Goal: Information Seeking & Learning: Learn about a topic

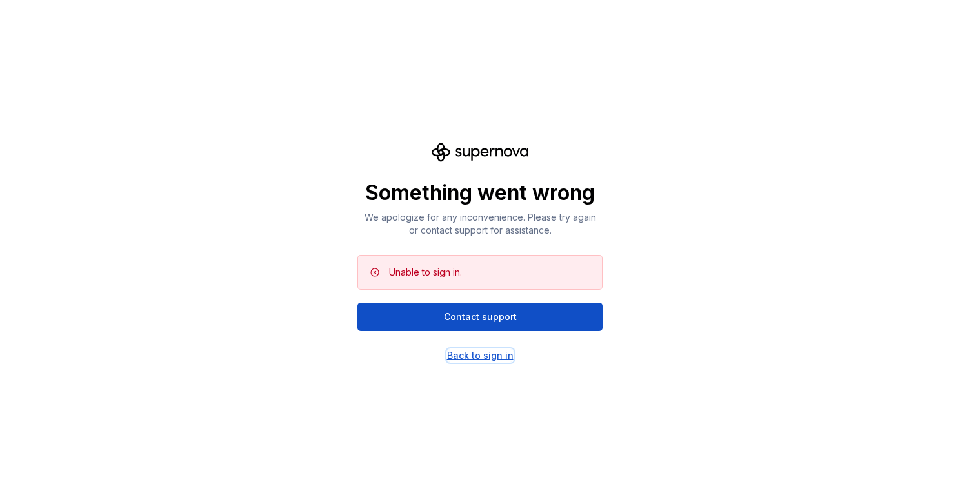
click at [474, 352] on div "Back to sign in" at bounding box center [480, 355] width 66 height 13
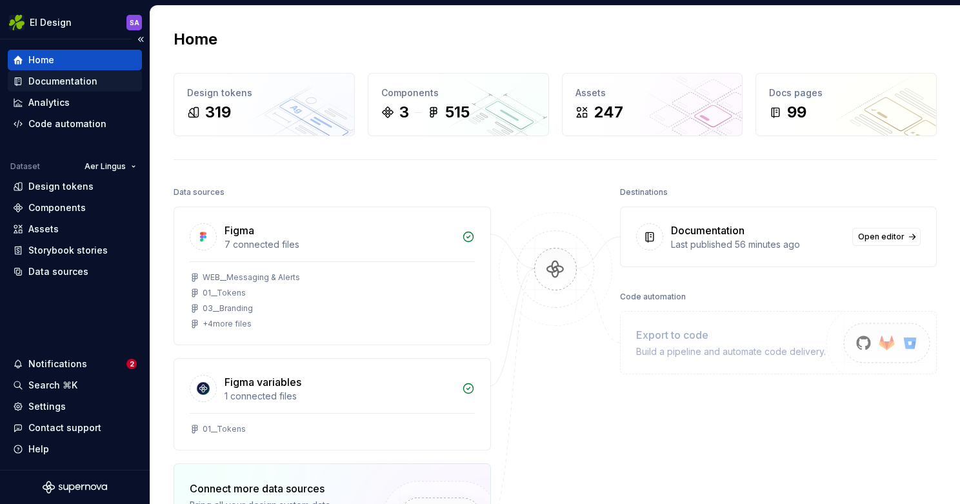
click at [74, 79] on div "Documentation" at bounding box center [62, 81] width 69 height 13
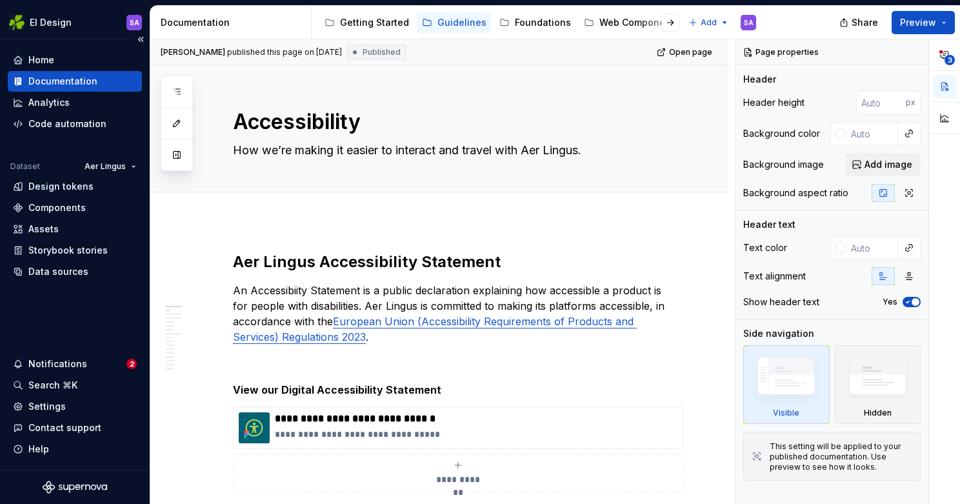
click at [83, 81] on div "Documentation" at bounding box center [62, 81] width 69 height 13
click at [375, 20] on div "Getting Started" at bounding box center [374, 22] width 69 height 13
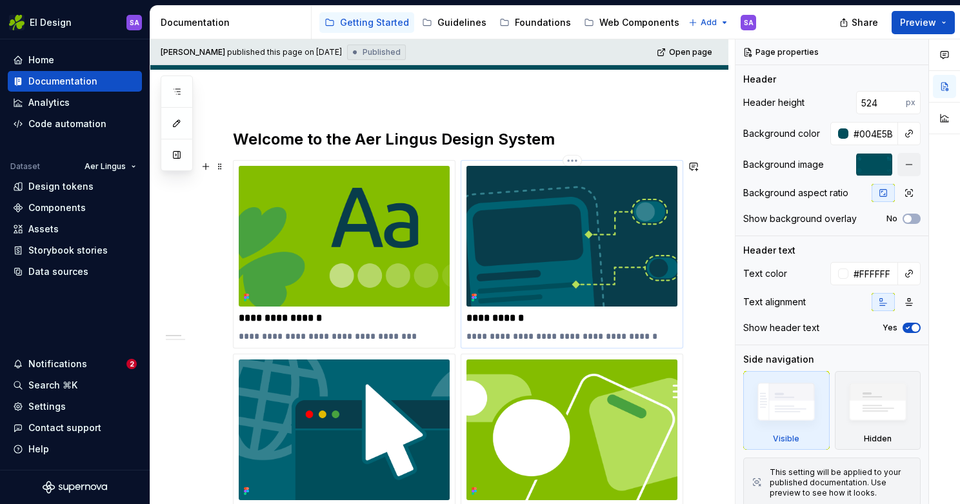
scroll to position [385, 0]
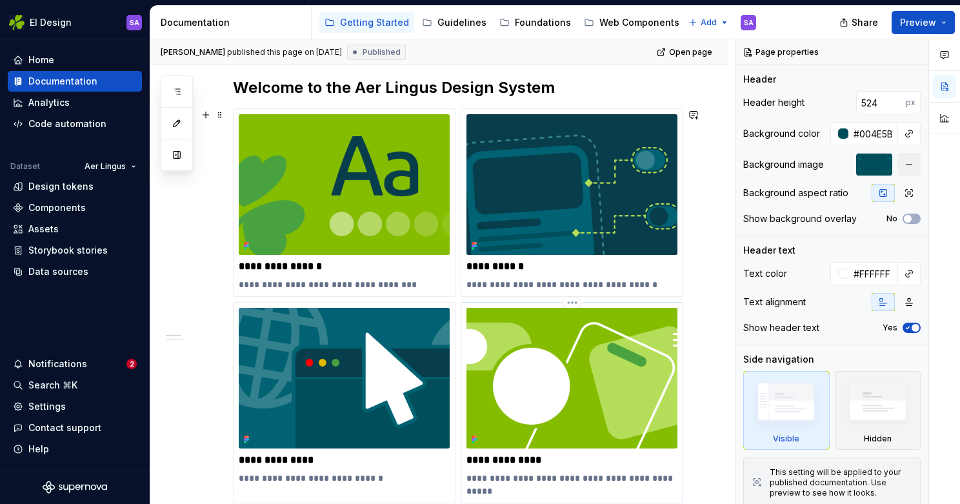
click at [526, 339] on img at bounding box center [571, 378] width 211 height 141
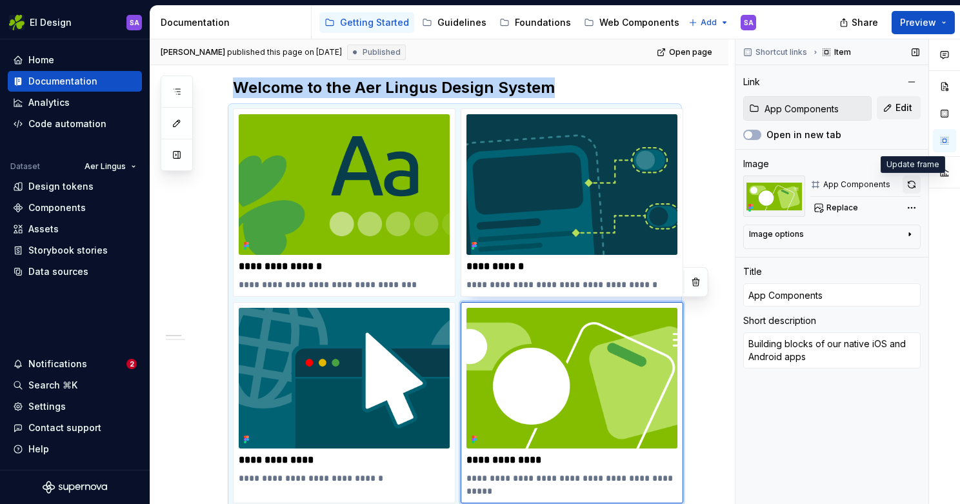
click at [914, 181] on button "button" at bounding box center [912, 184] width 18 height 18
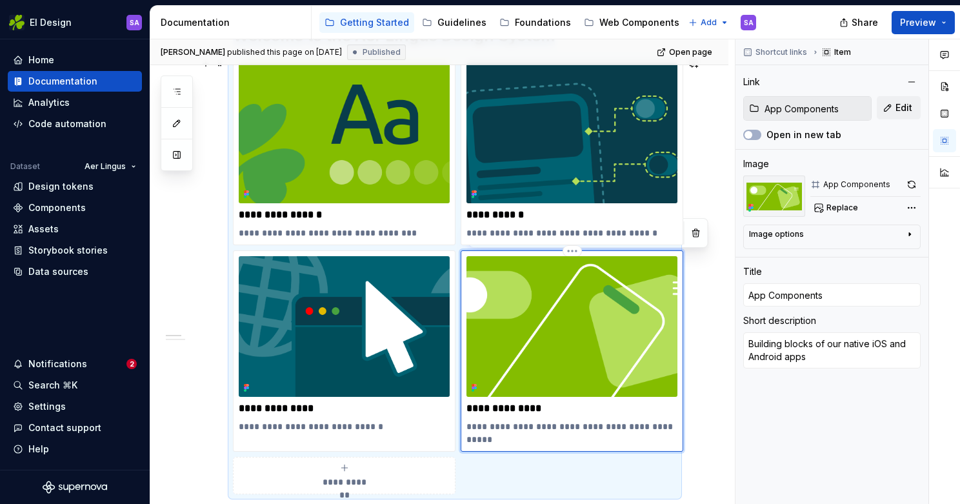
scroll to position [406, 0]
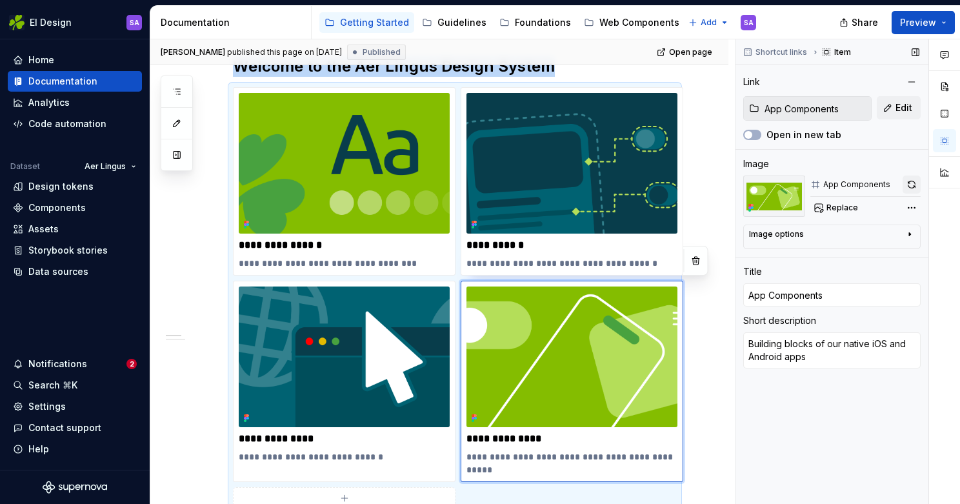
click at [916, 183] on button "button" at bounding box center [912, 184] width 18 height 18
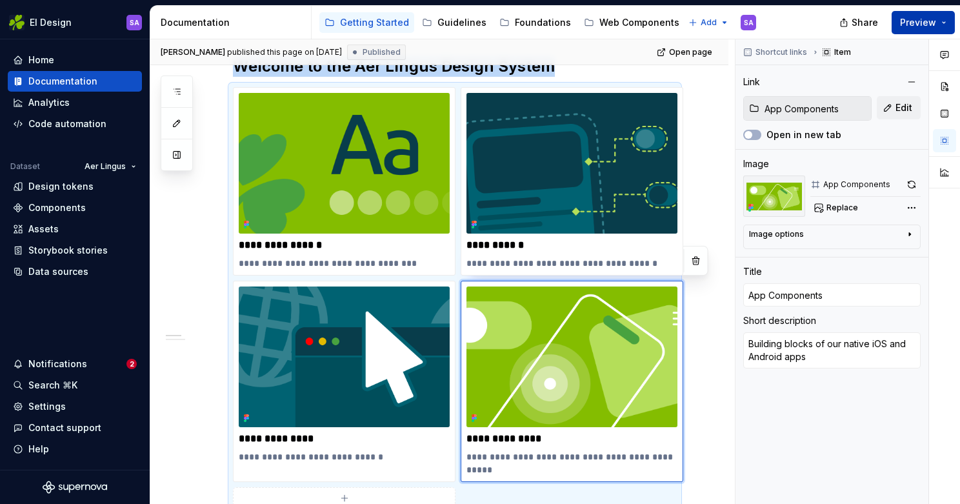
click at [919, 18] on span "Preview" at bounding box center [918, 22] width 36 height 13
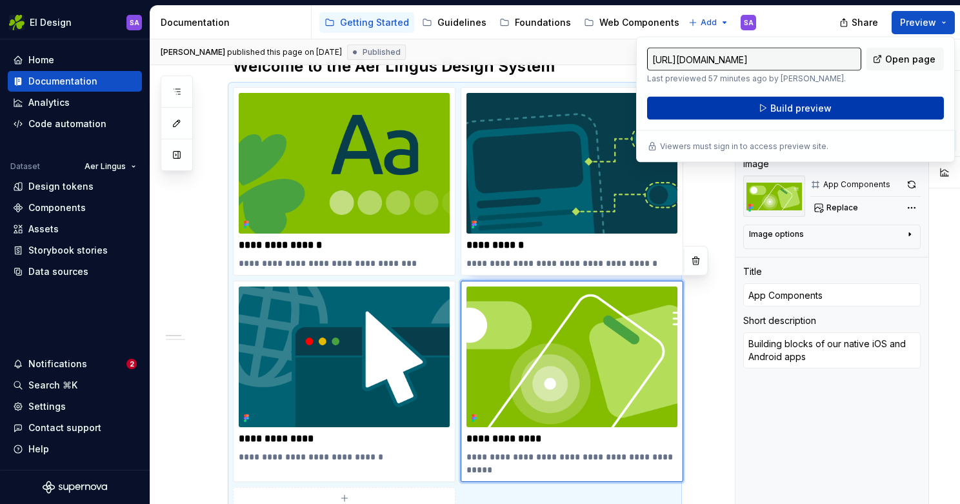
click at [835, 104] on button "Build preview" at bounding box center [795, 108] width 297 height 23
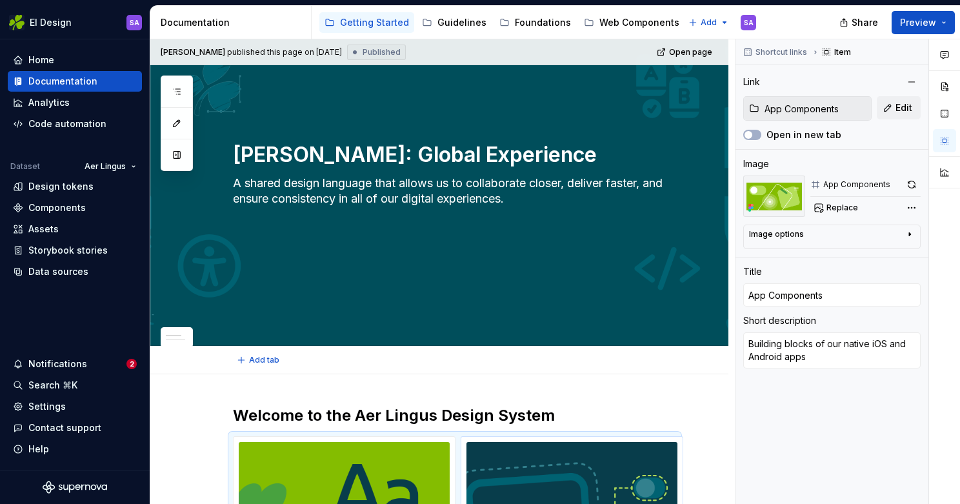
scroll to position [0, 0]
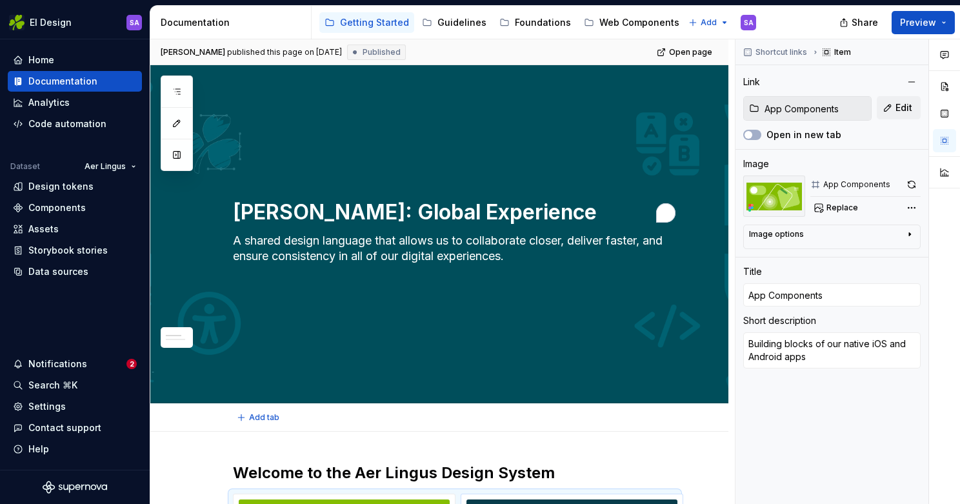
click at [617, 224] on textarea "Aer Lingus: Global Experience Language" at bounding box center [452, 212] width 444 height 31
click at [646, 134] on div "Aer Lingus: Global Experience Language A shared design language that allows us …" at bounding box center [439, 234] width 578 height 338
click at [615, 357] on div "Aer Lingus: Global Experience Language A shared design language that allows us …" at bounding box center [439, 234] width 578 height 338
click at [73, 101] on div "Analytics" at bounding box center [75, 102] width 124 height 13
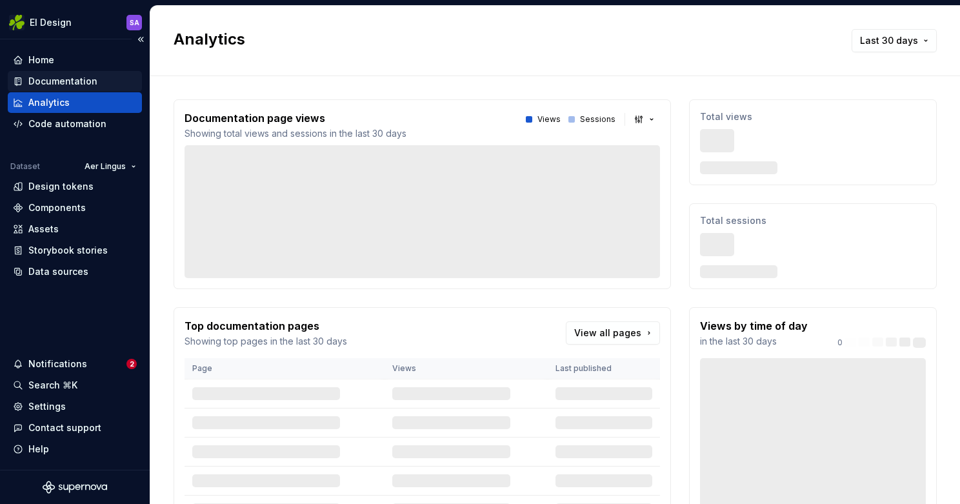
click at [75, 83] on div "Documentation" at bounding box center [62, 81] width 69 height 13
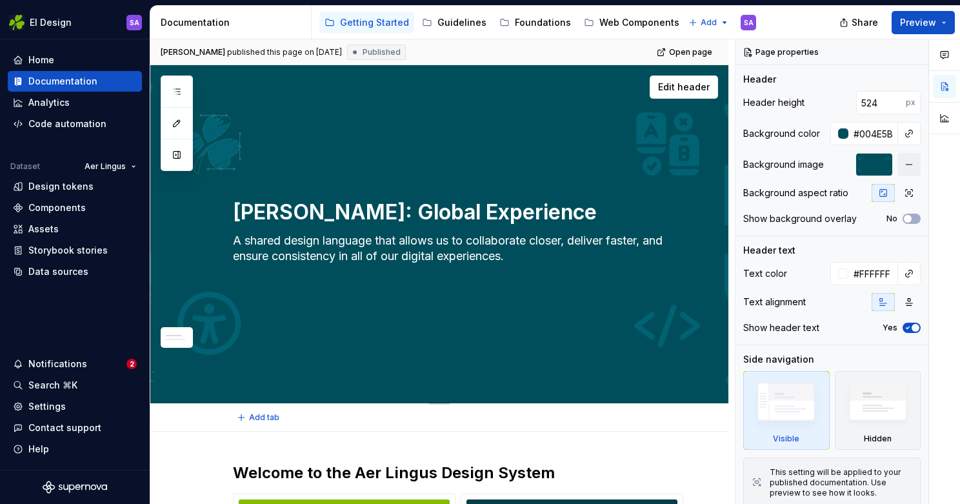
click at [515, 163] on div "Aer Lingus: Global Experience Language A shared design language that allows us …" at bounding box center [455, 233] width 444 height 157
type textarea "*"
